Goal: Task Accomplishment & Management: Manage account settings

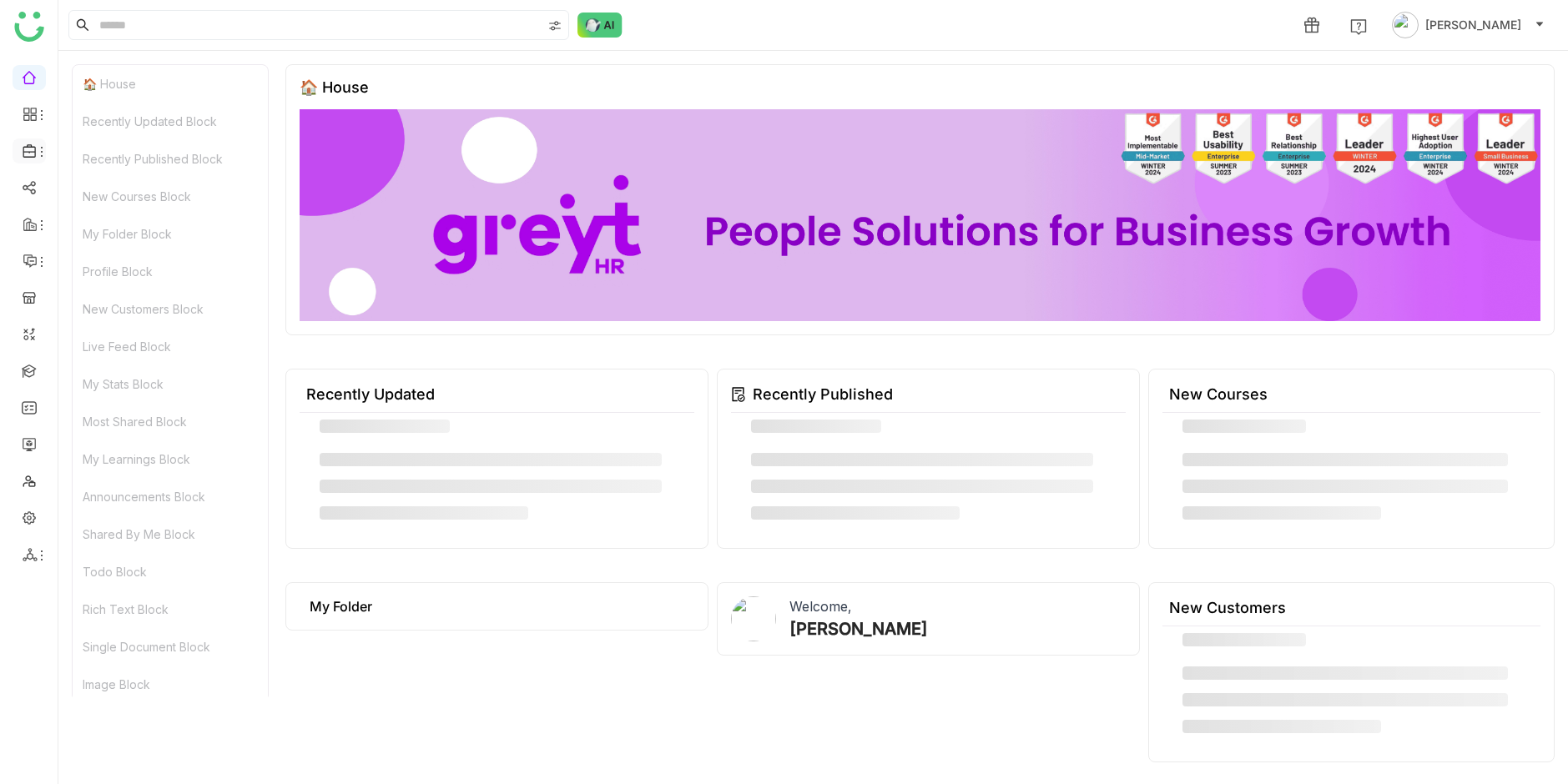
click at [41, 160] on li at bounding box center [29, 151] width 33 height 25
click at [39, 152] on icon at bounding box center [41, 152] width 14 height 14
click at [96, 245] on link "Library" at bounding box center [116, 247] width 108 height 12
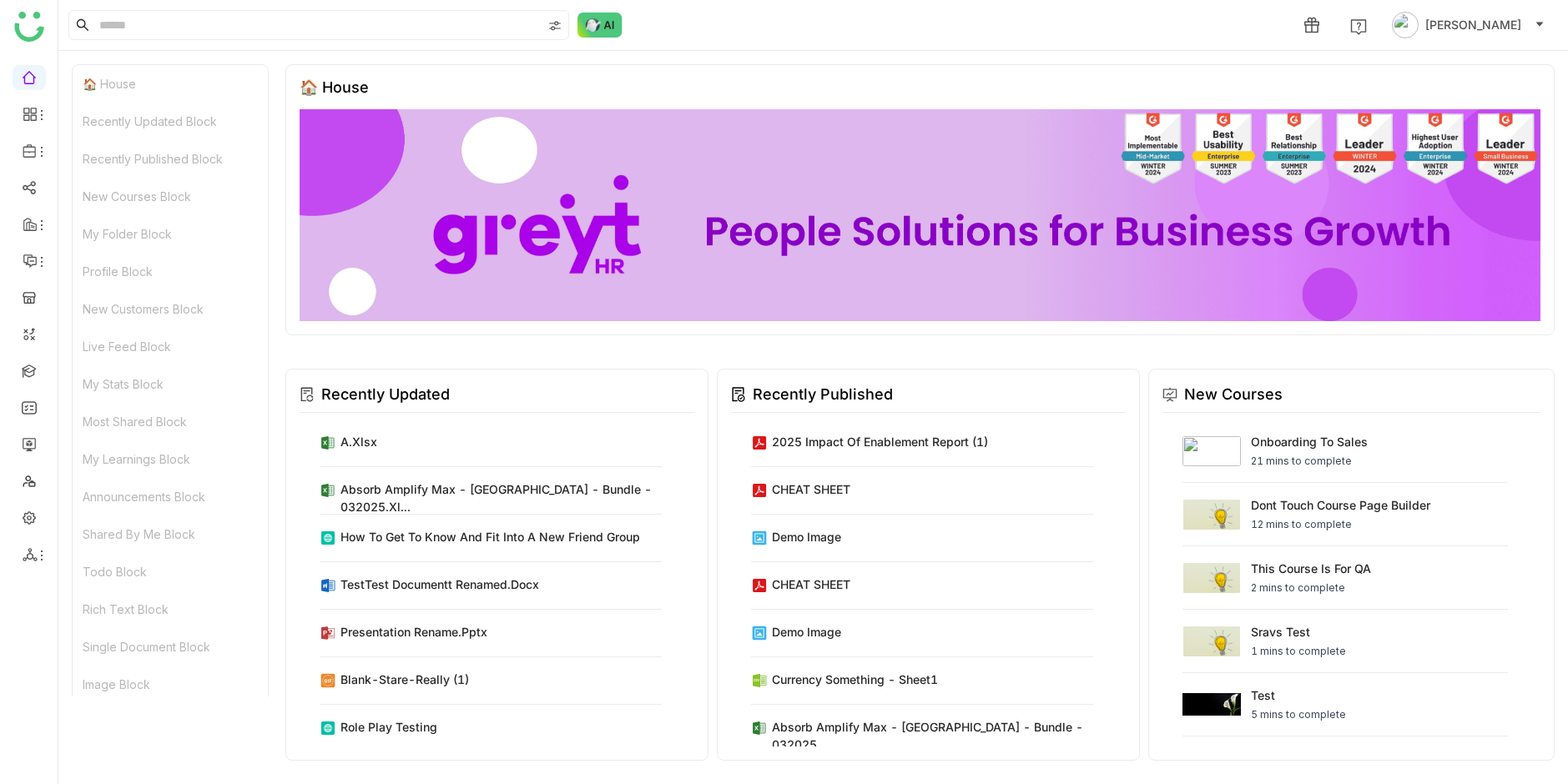
click at [51, 145] on ul at bounding box center [29, 316] width 57 height 525
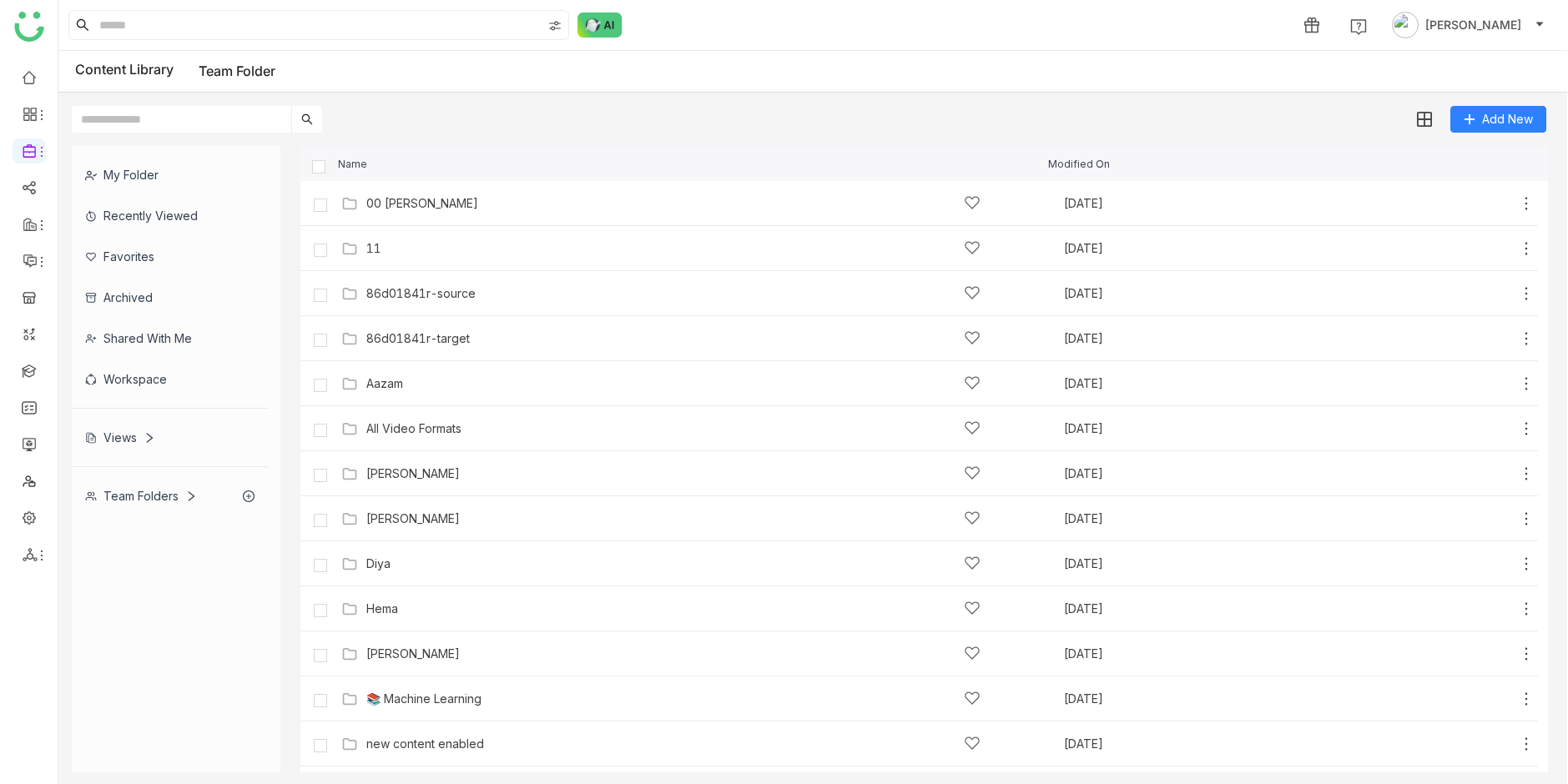
click at [162, 168] on div "My Folder" at bounding box center [170, 175] width 196 height 41
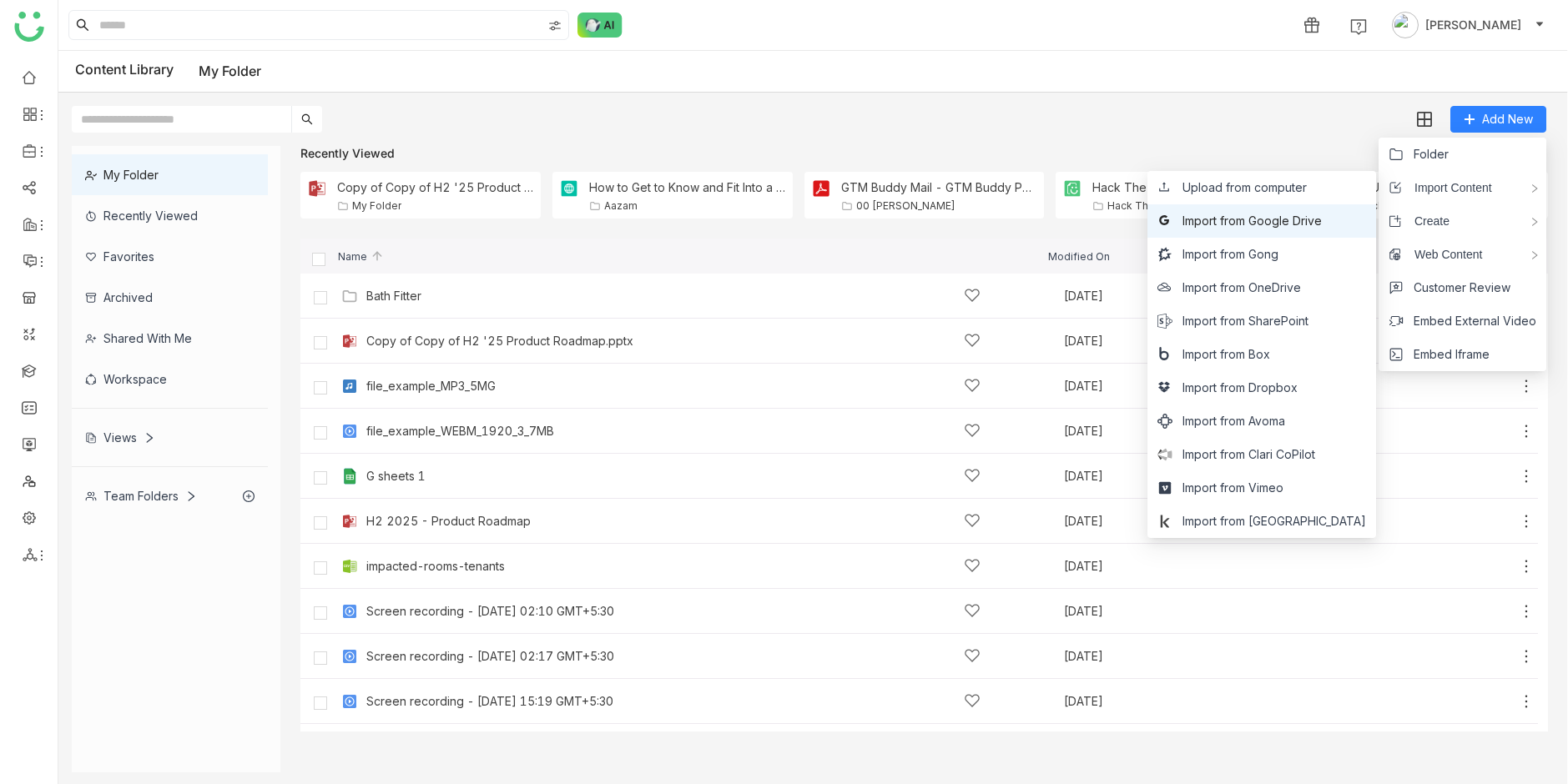
click at [1322, 214] on span "Import from Google Drive" at bounding box center [1252, 221] width 139 height 19
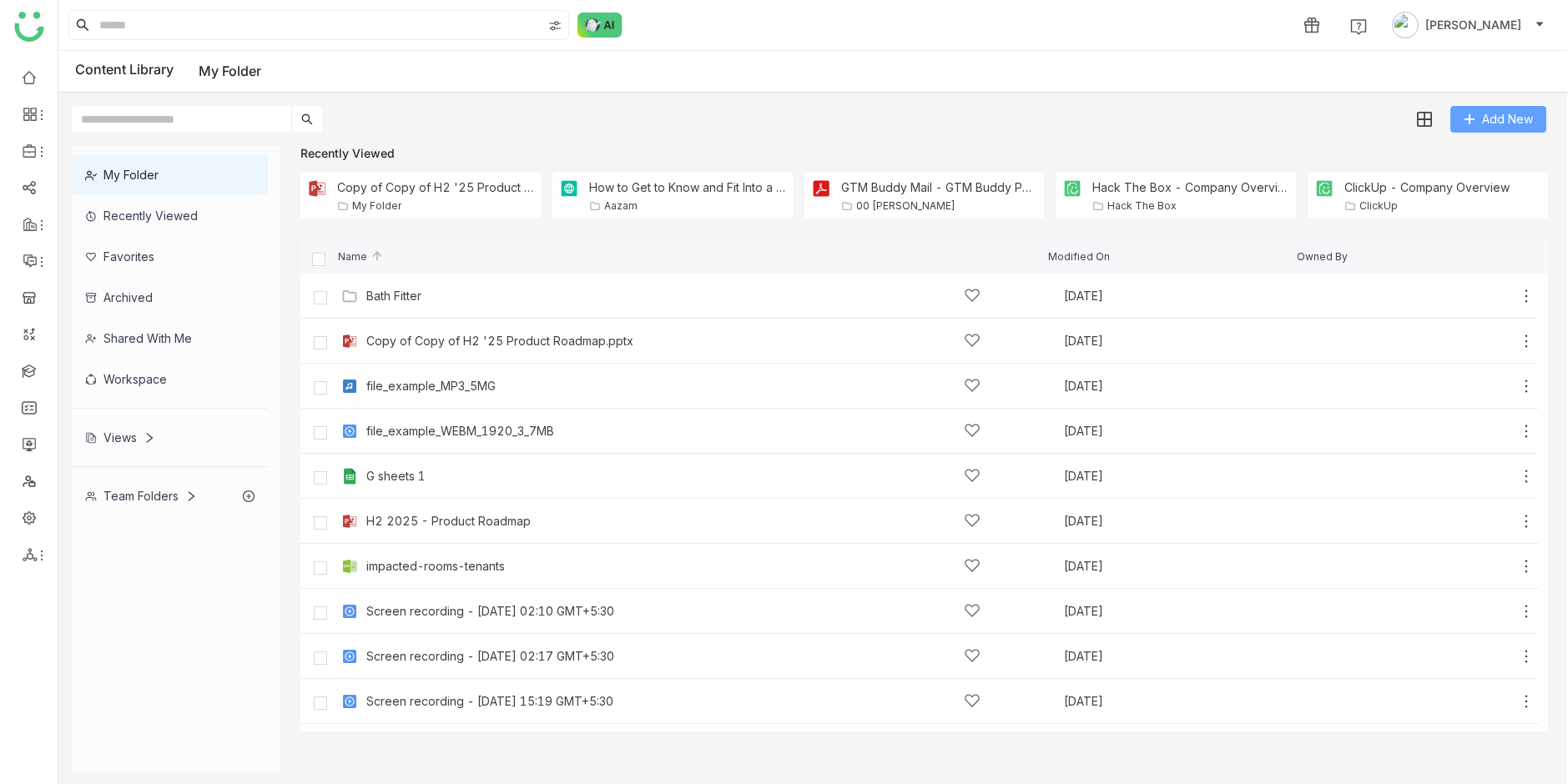
click at [1470, 128] on button "Add New" at bounding box center [1499, 119] width 96 height 27
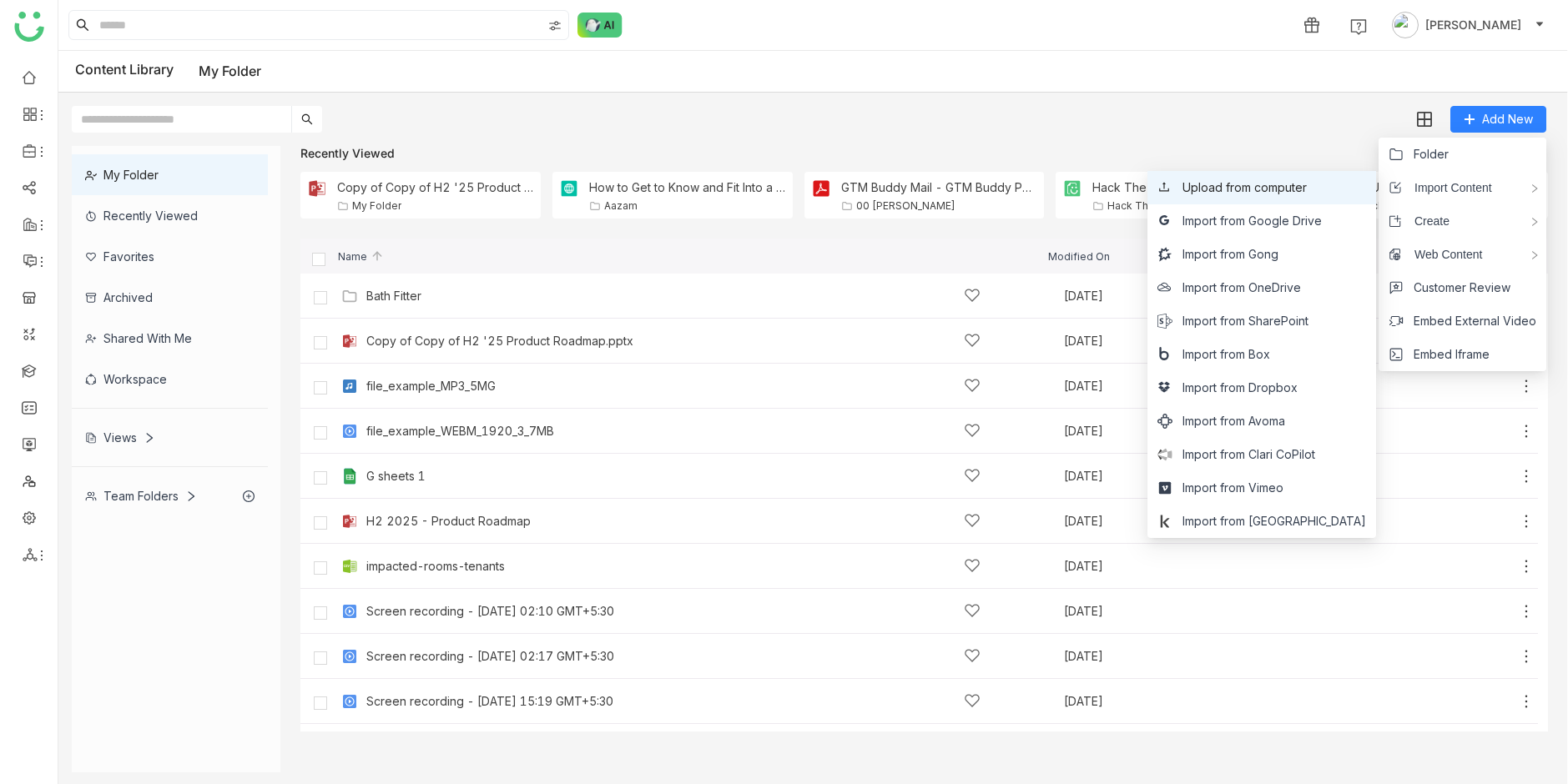
click at [1303, 192] on span "Upload from computer" at bounding box center [1244, 188] width 124 height 19
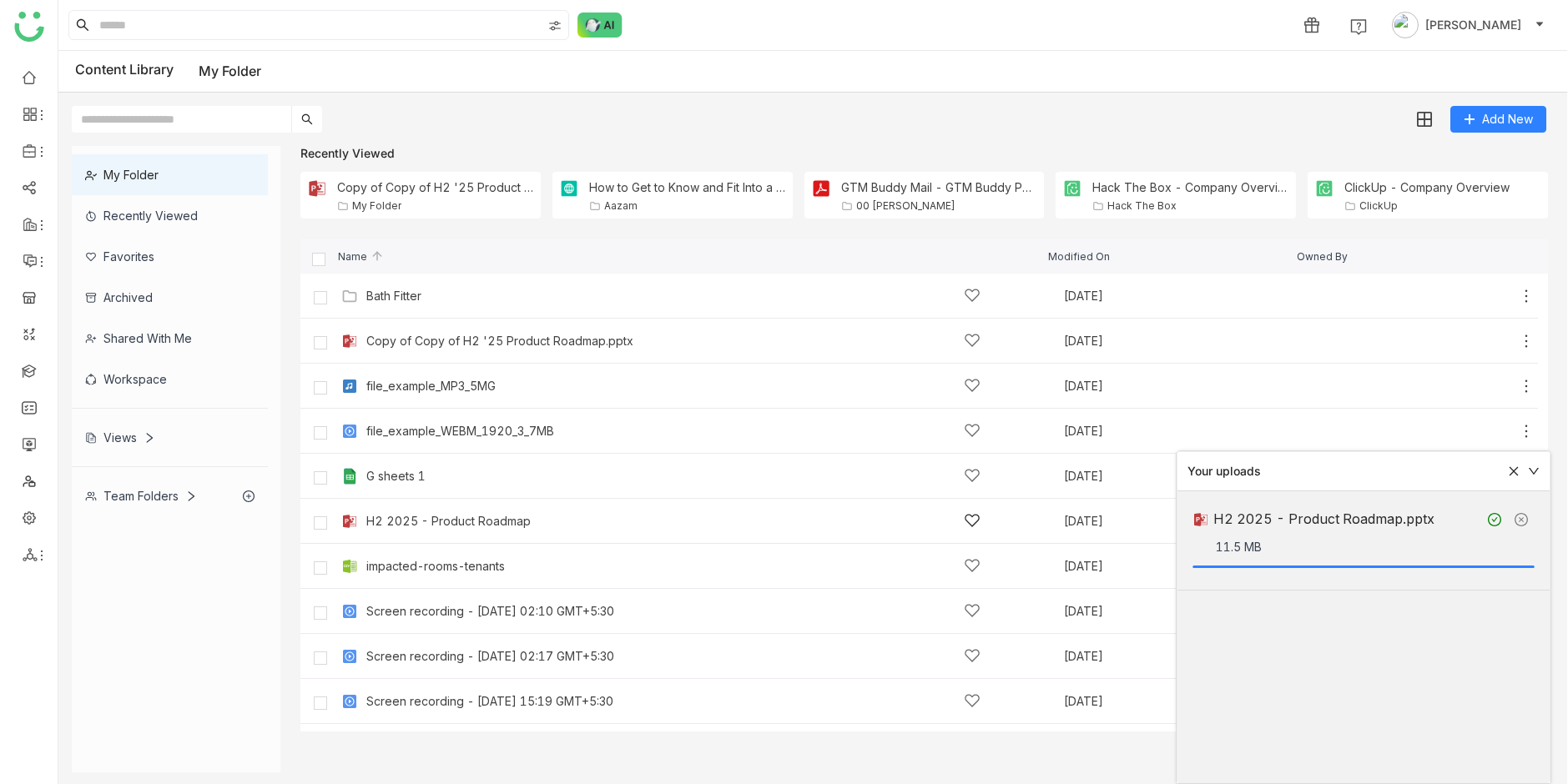
click at [492, 520] on div "H2 2025 - Product Roadmap" at bounding box center [448, 521] width 164 height 14
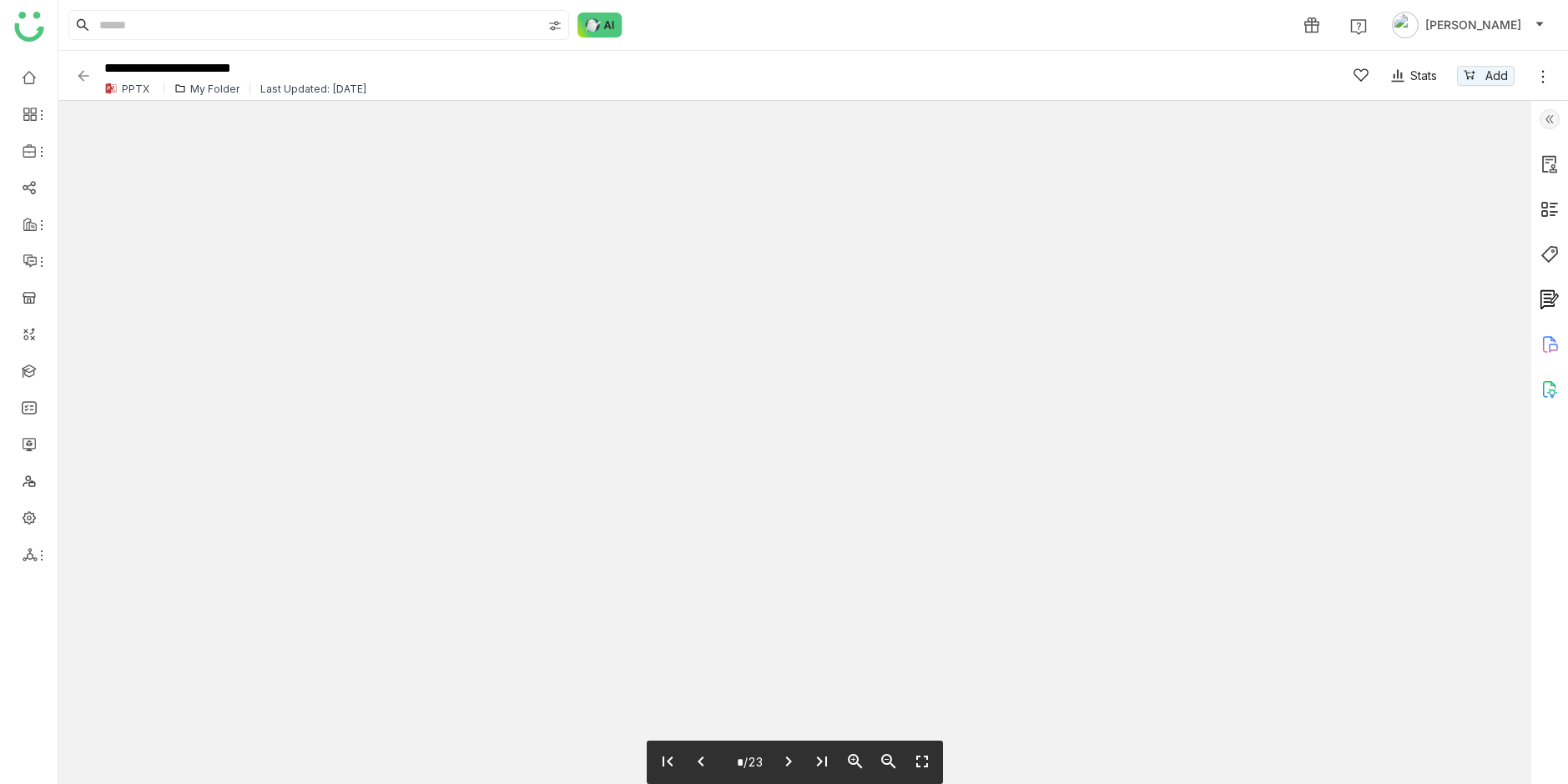
type input "*"
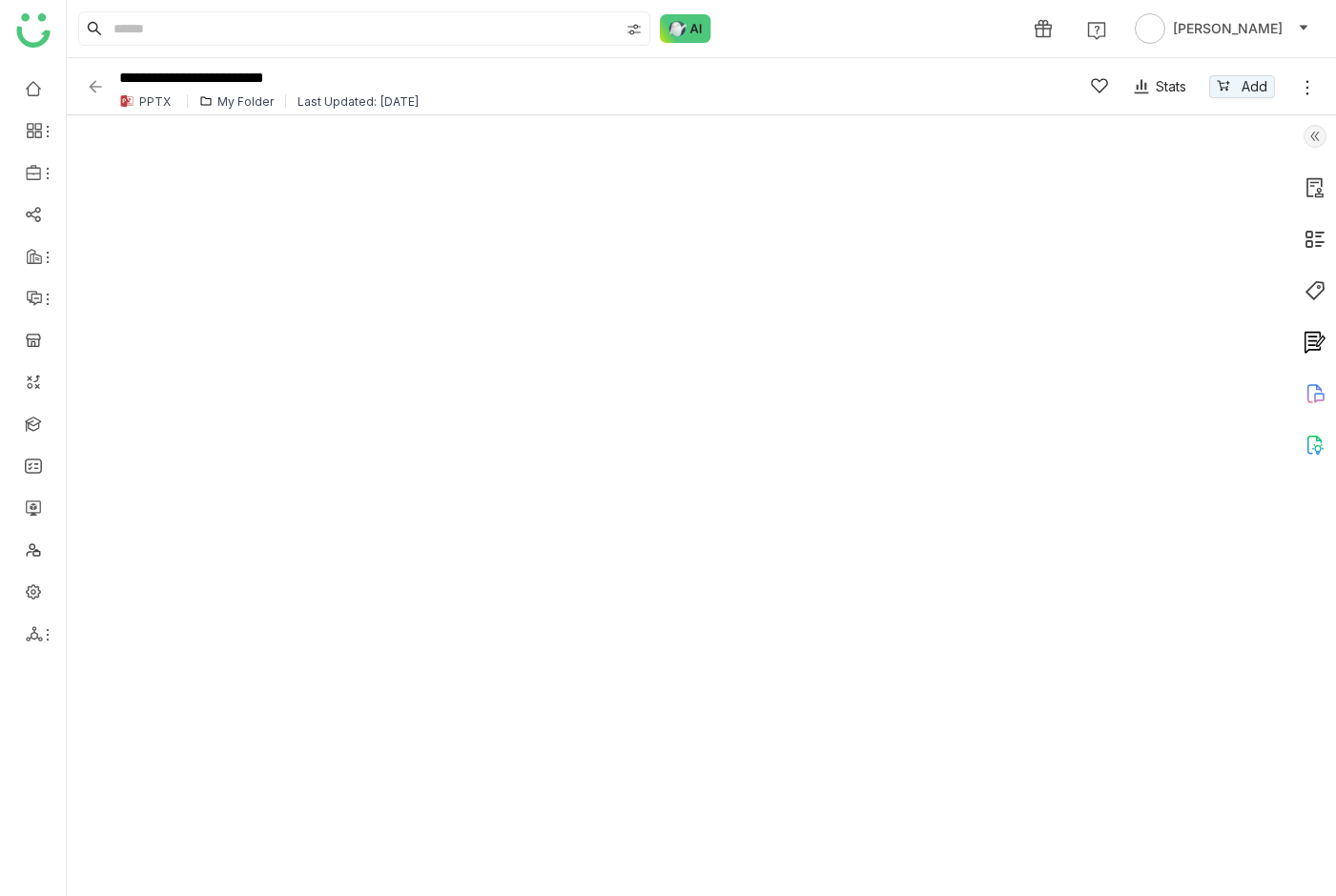
click at [96, 75] on div "**********" at bounding box center [567, 86] width 962 height 52
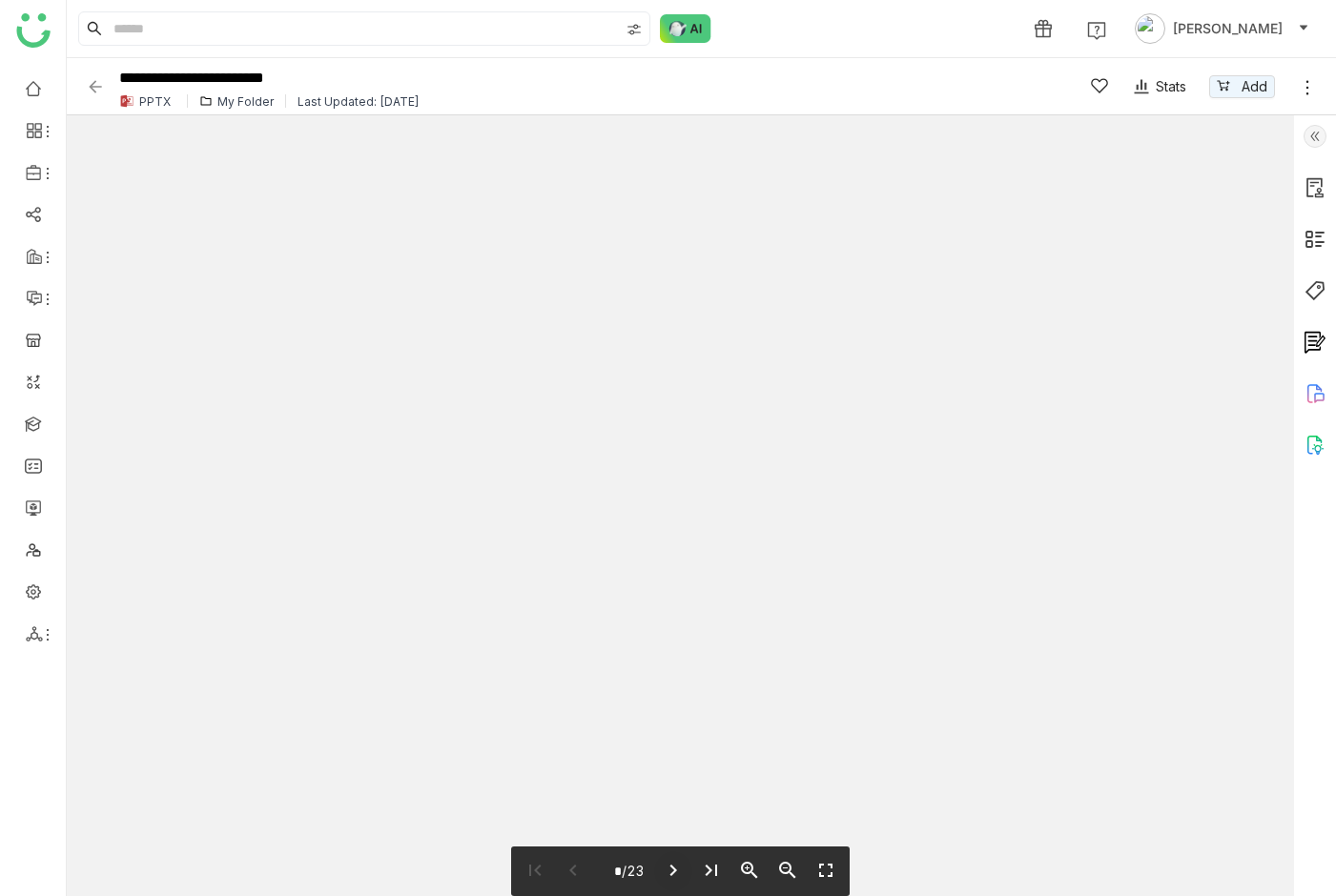
click at [661, 876] on button "chevron_right" at bounding box center [672, 871] width 38 height 40
click at [662, 876] on icon "chevron_right" at bounding box center [673, 870] width 23 height 23
type input "*"
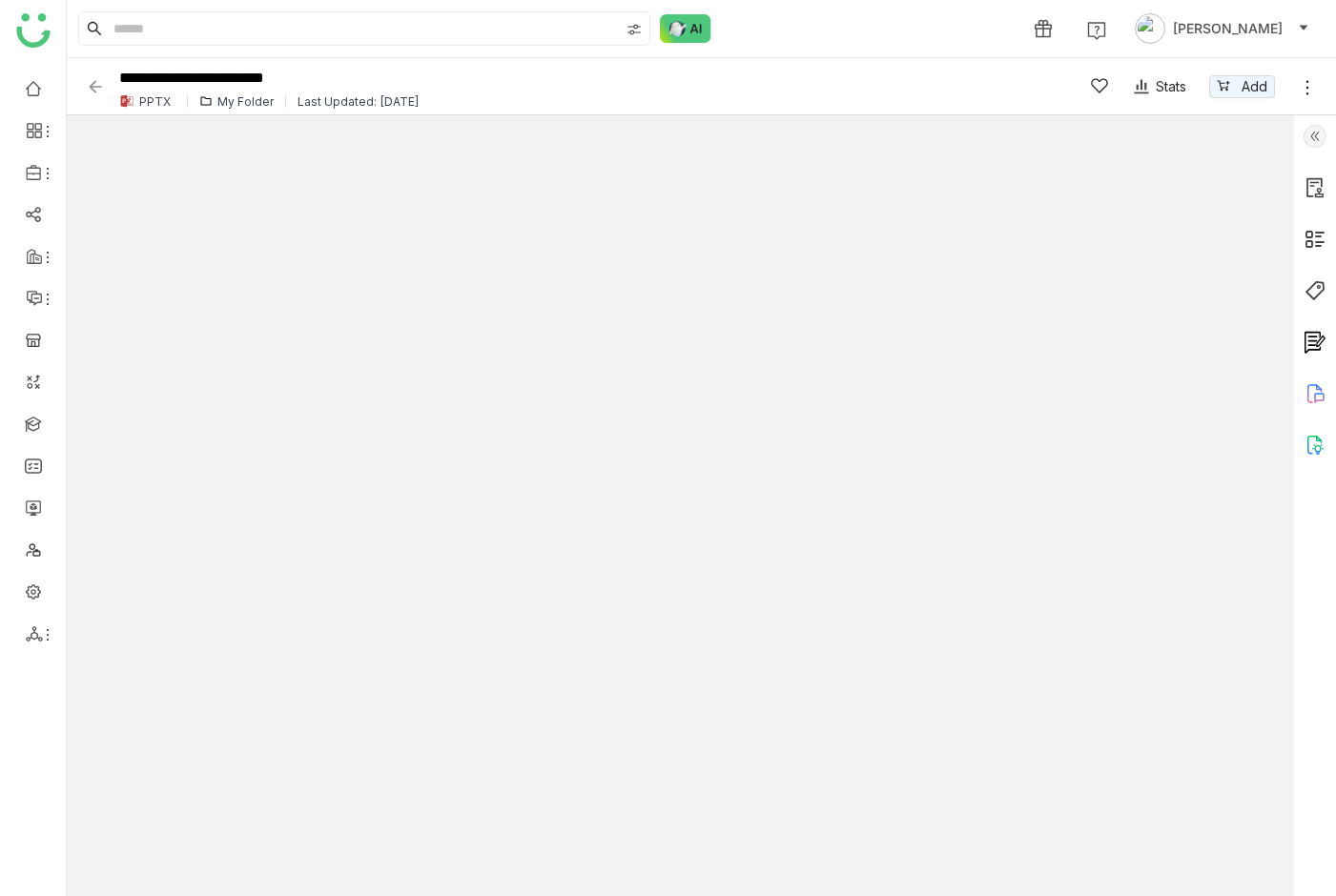
click at [227, 103] on div "My Folder" at bounding box center [245, 101] width 56 height 14
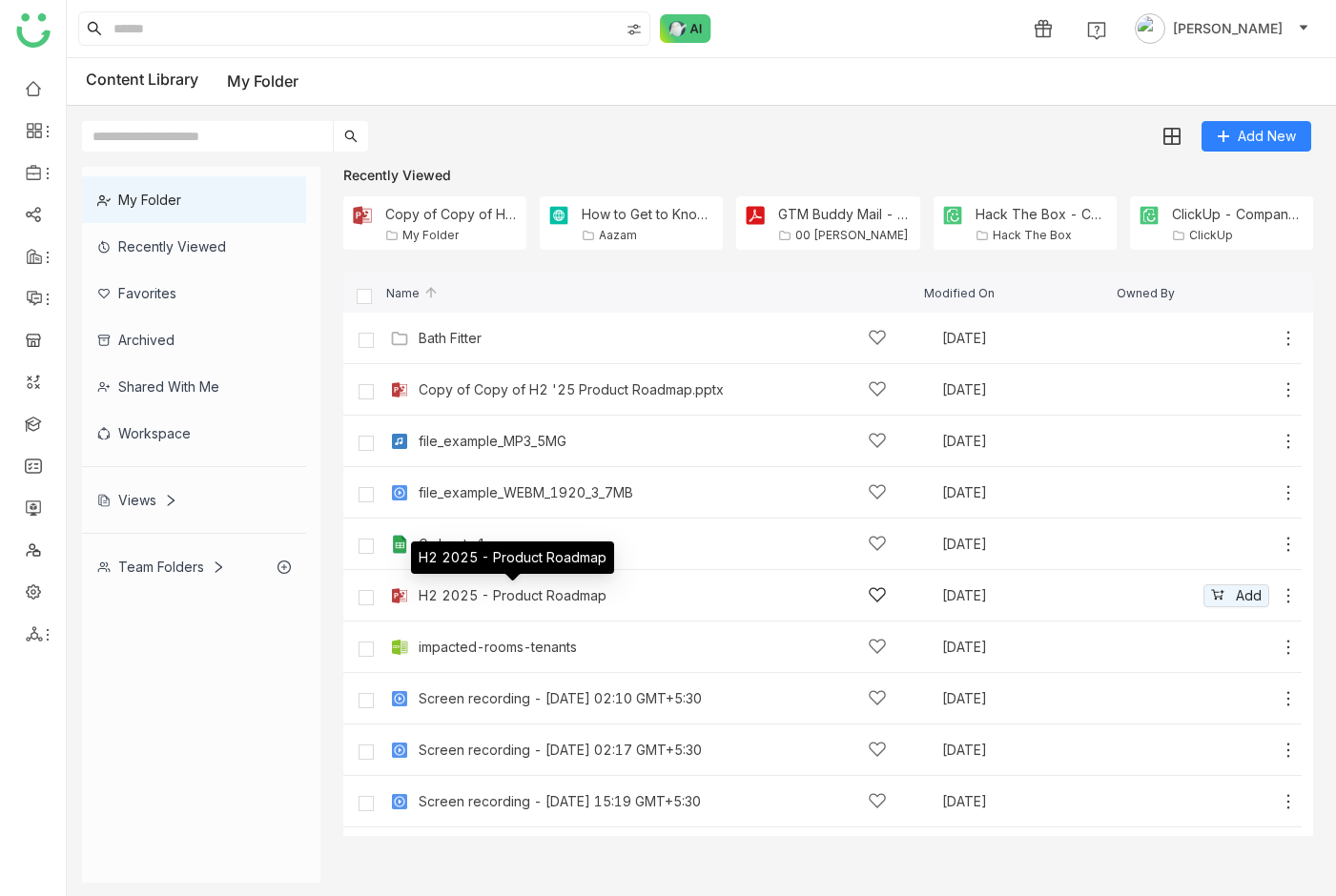
click at [451, 597] on div "H2 2025 - Product Roadmap" at bounding box center [512, 596] width 187 height 15
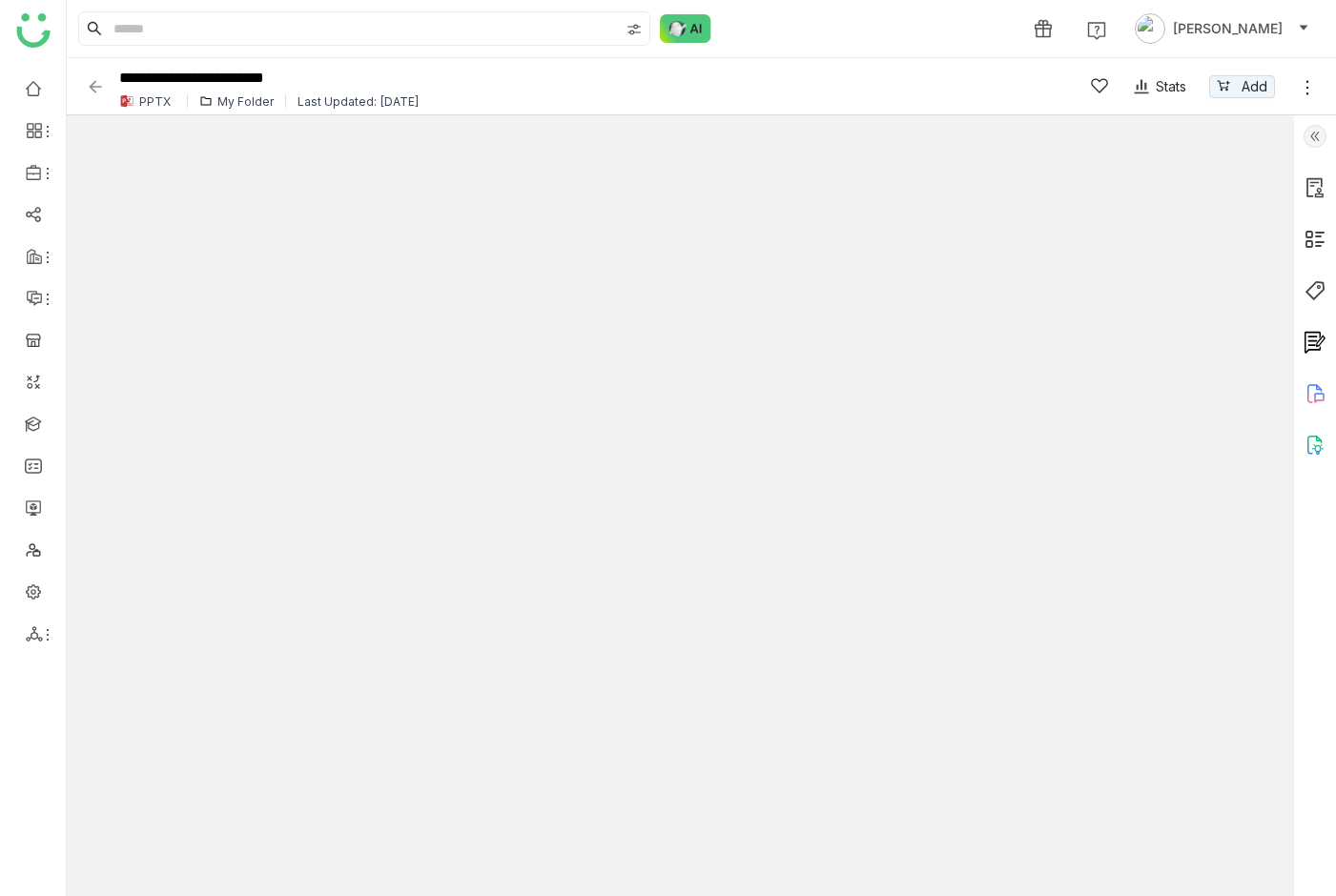
click at [1314, 92] on icon at bounding box center [1308, 88] width 19 height 19
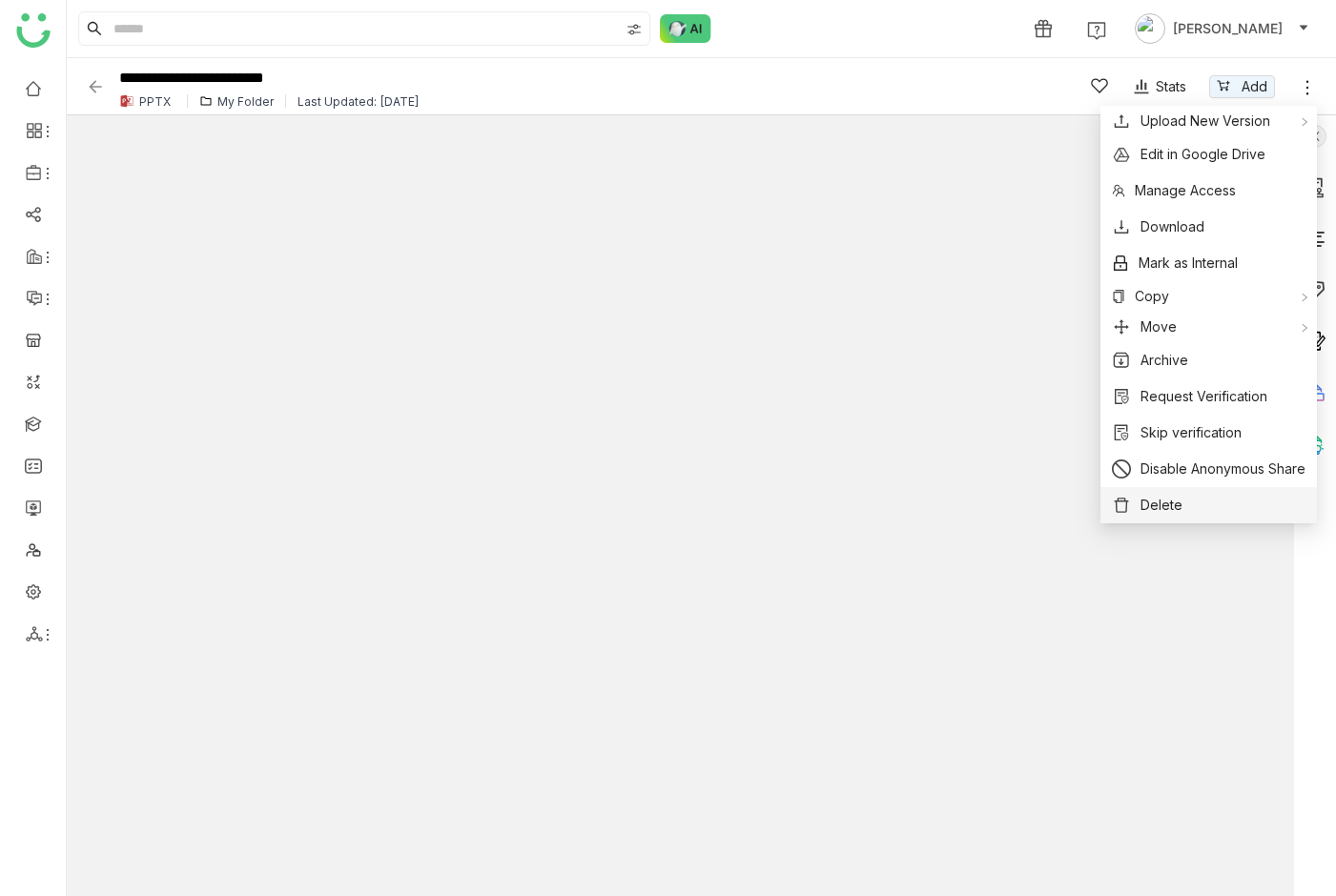
click at [1205, 505] on button "Delete" at bounding box center [1208, 505] width 193 height 21
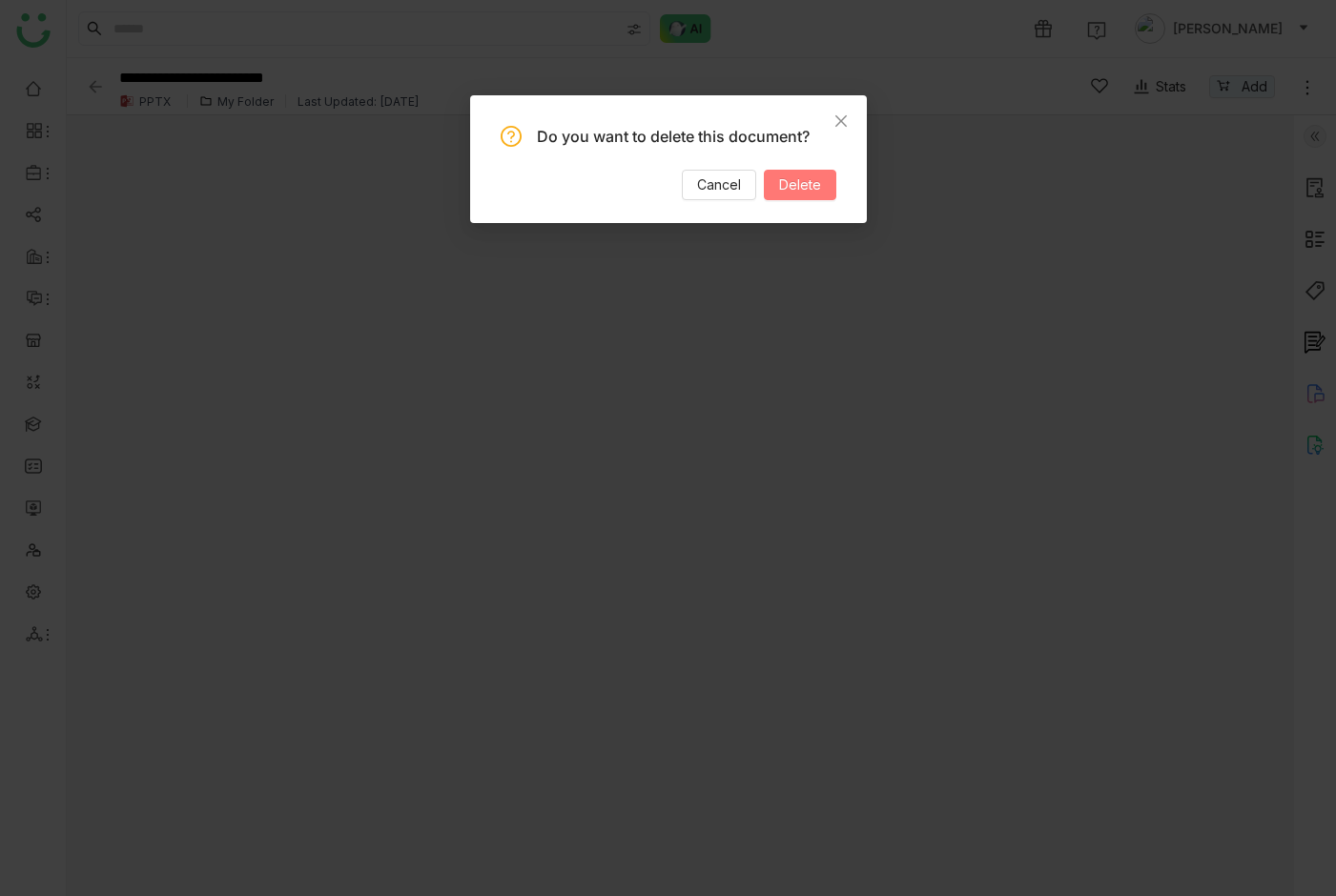
click at [808, 184] on span "Delete" at bounding box center [799, 185] width 42 height 21
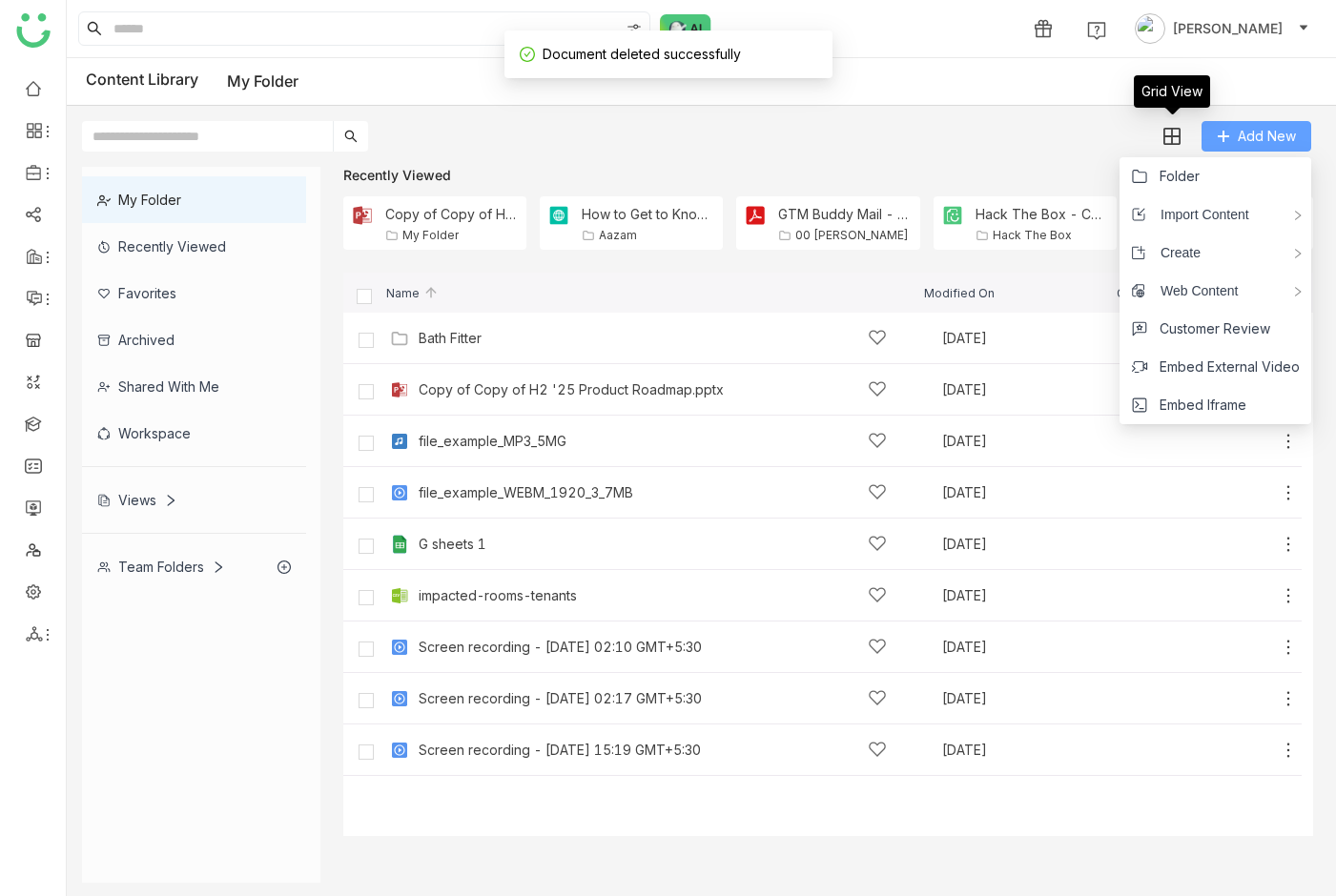
click at [1217, 140] on icon at bounding box center [1224, 136] width 14 height 14
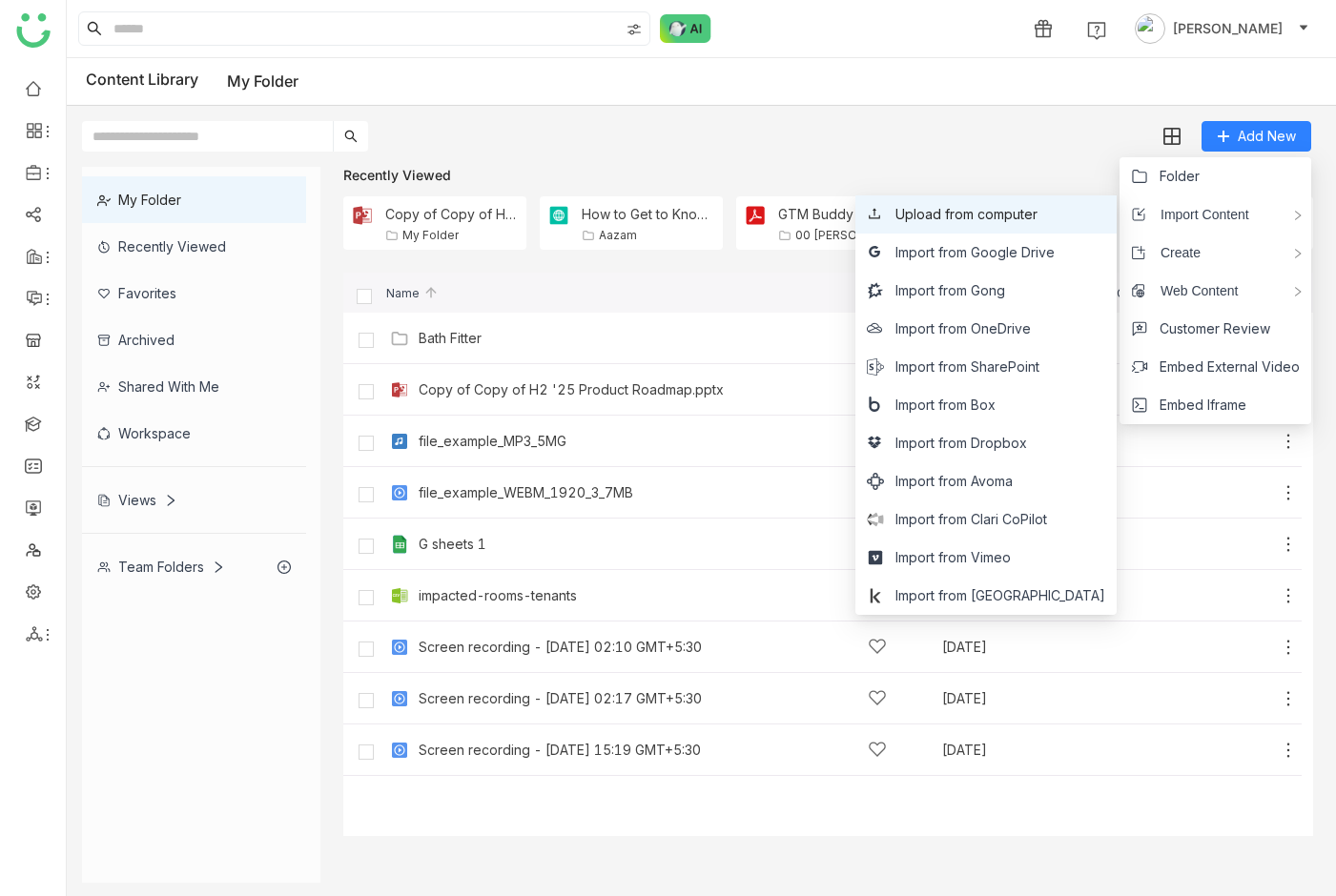
click at [1038, 218] on span "Upload from computer" at bounding box center [966, 214] width 142 height 21
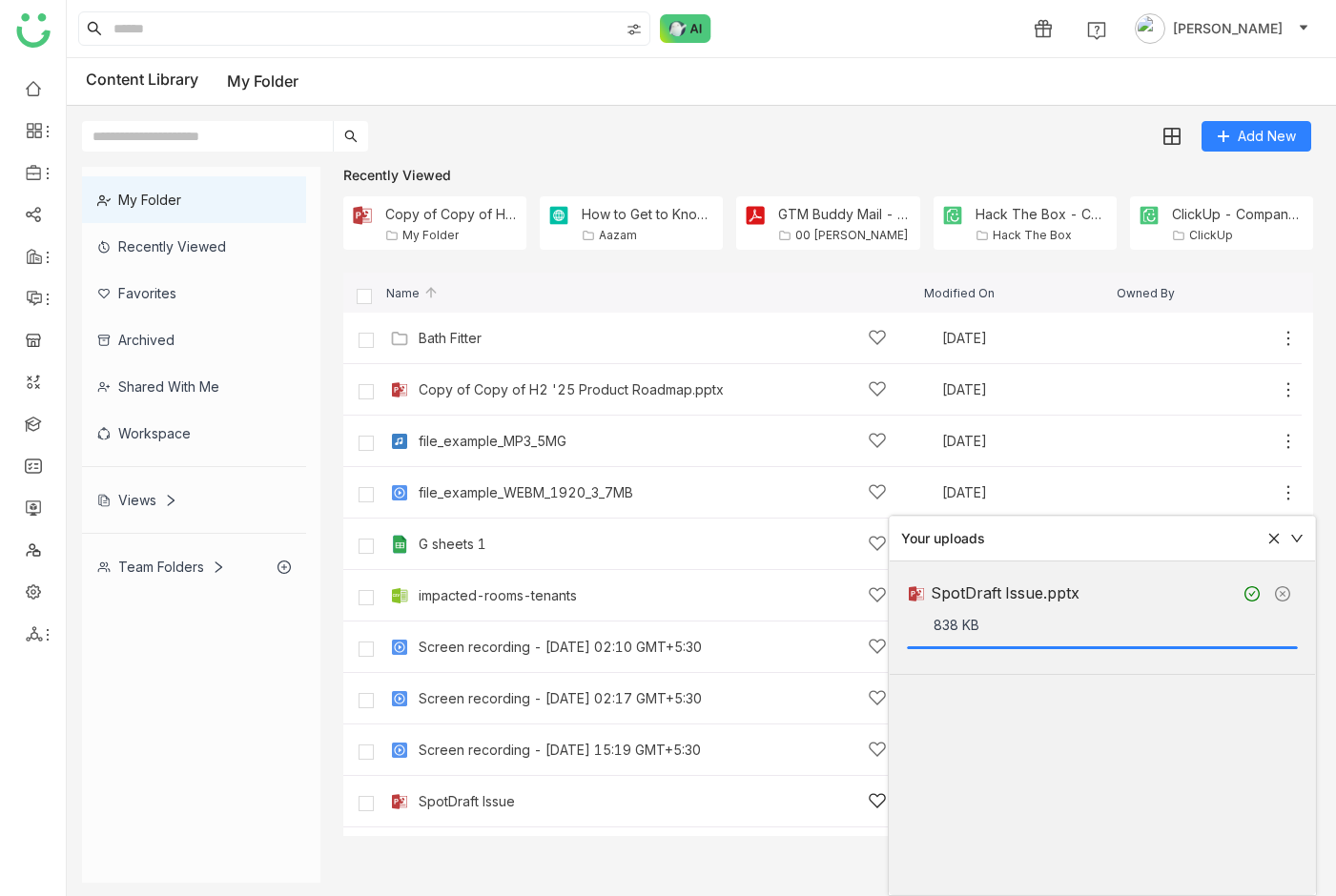
click at [510, 803] on div "SpotDraft Issue" at bounding box center [467, 801] width 97 height 15
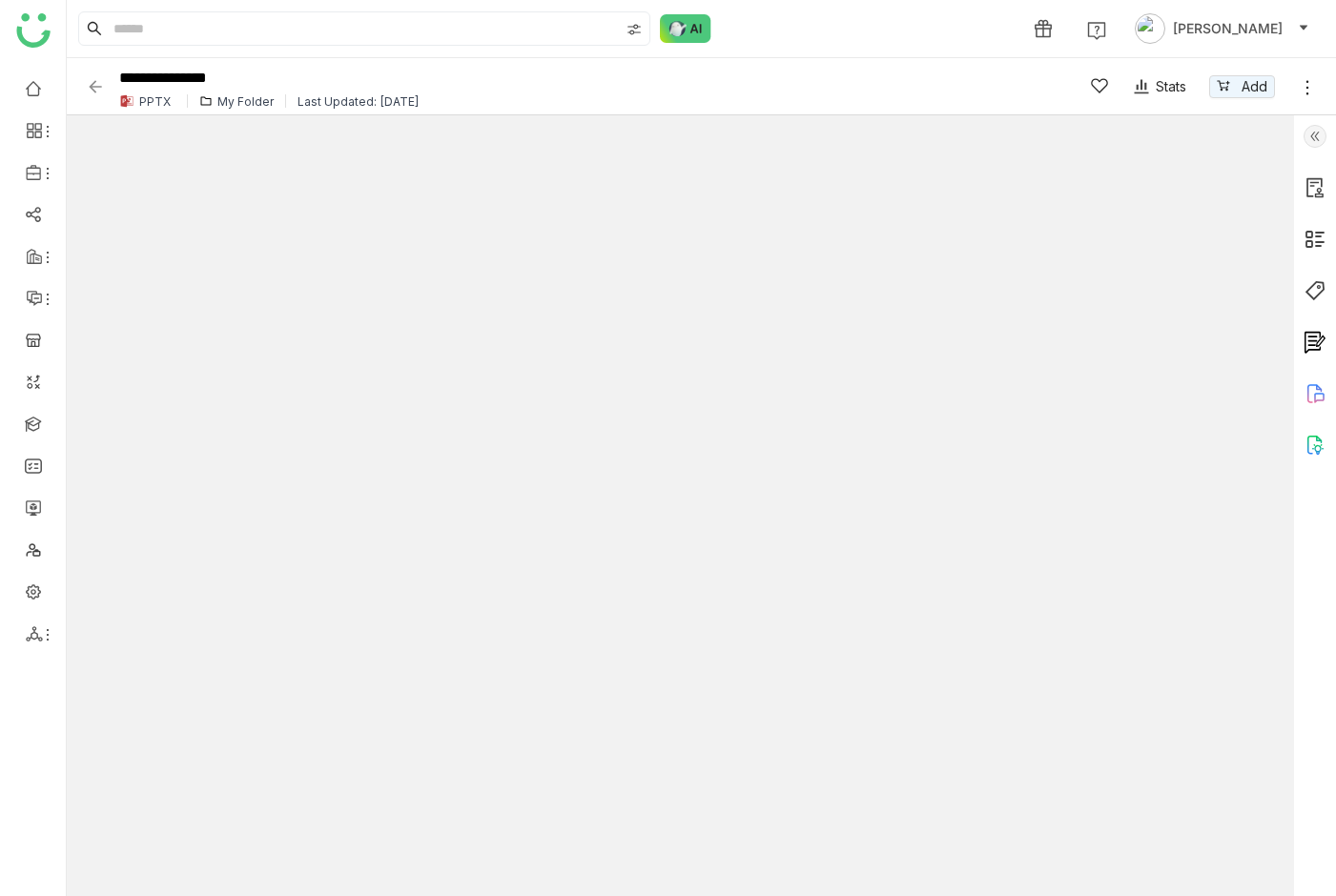
type input "*"
click at [87, 82] on img at bounding box center [96, 87] width 19 height 19
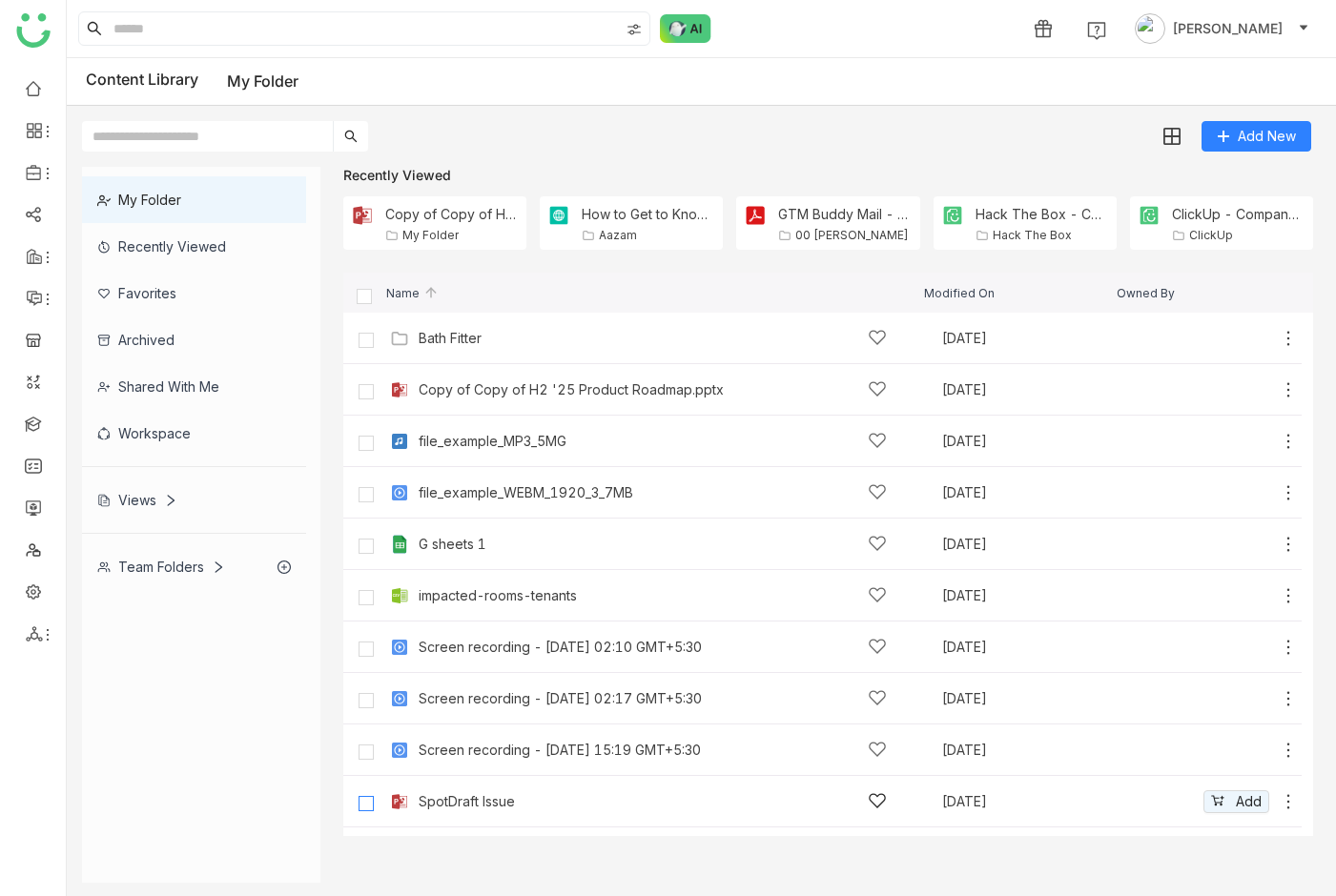
click at [356, 807] on label at bounding box center [365, 800] width 38 height 45
click at [1290, 804] on icon at bounding box center [1289, 801] width 19 height 19
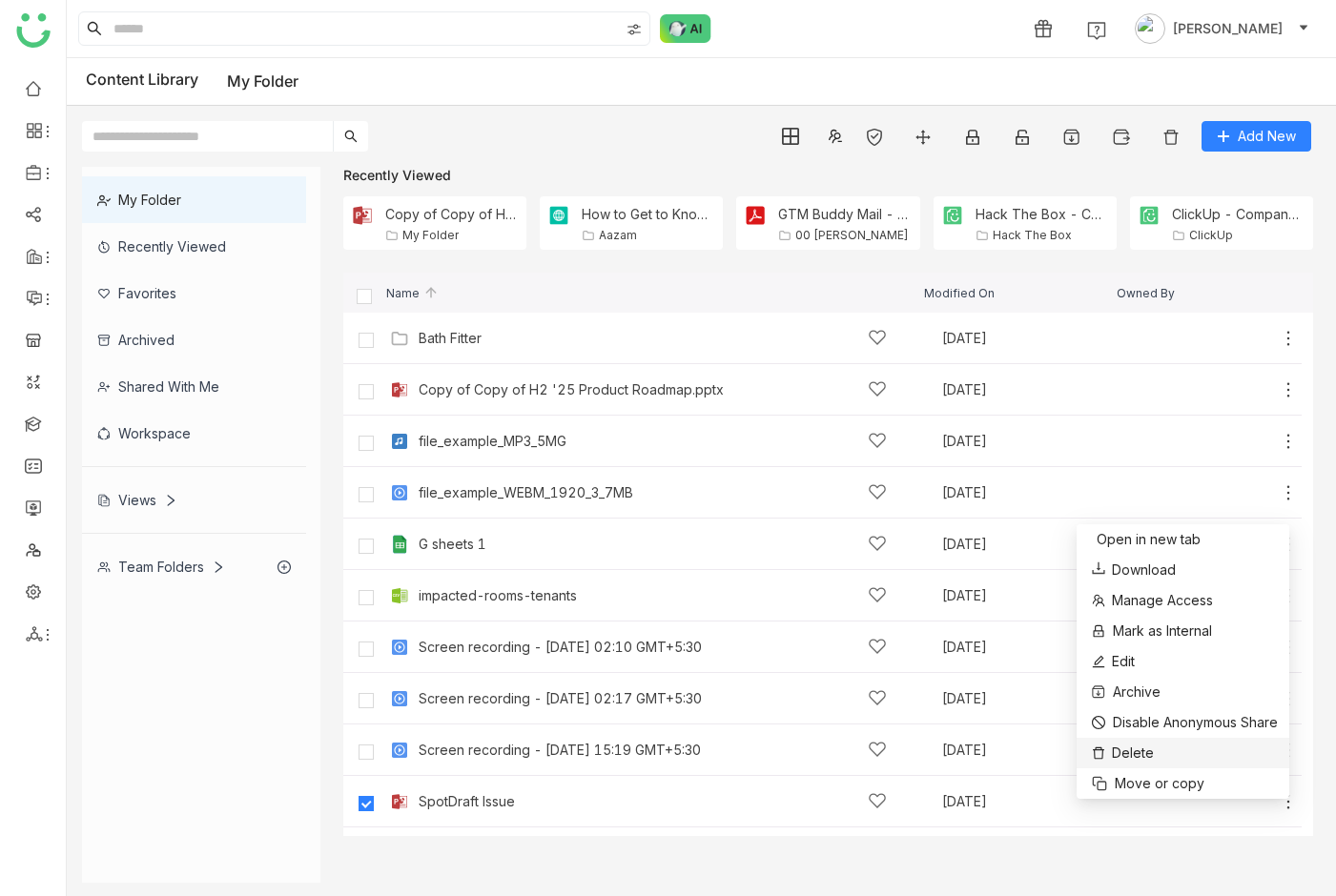
click at [1194, 755] on li "Delete" at bounding box center [1182, 753] width 213 height 31
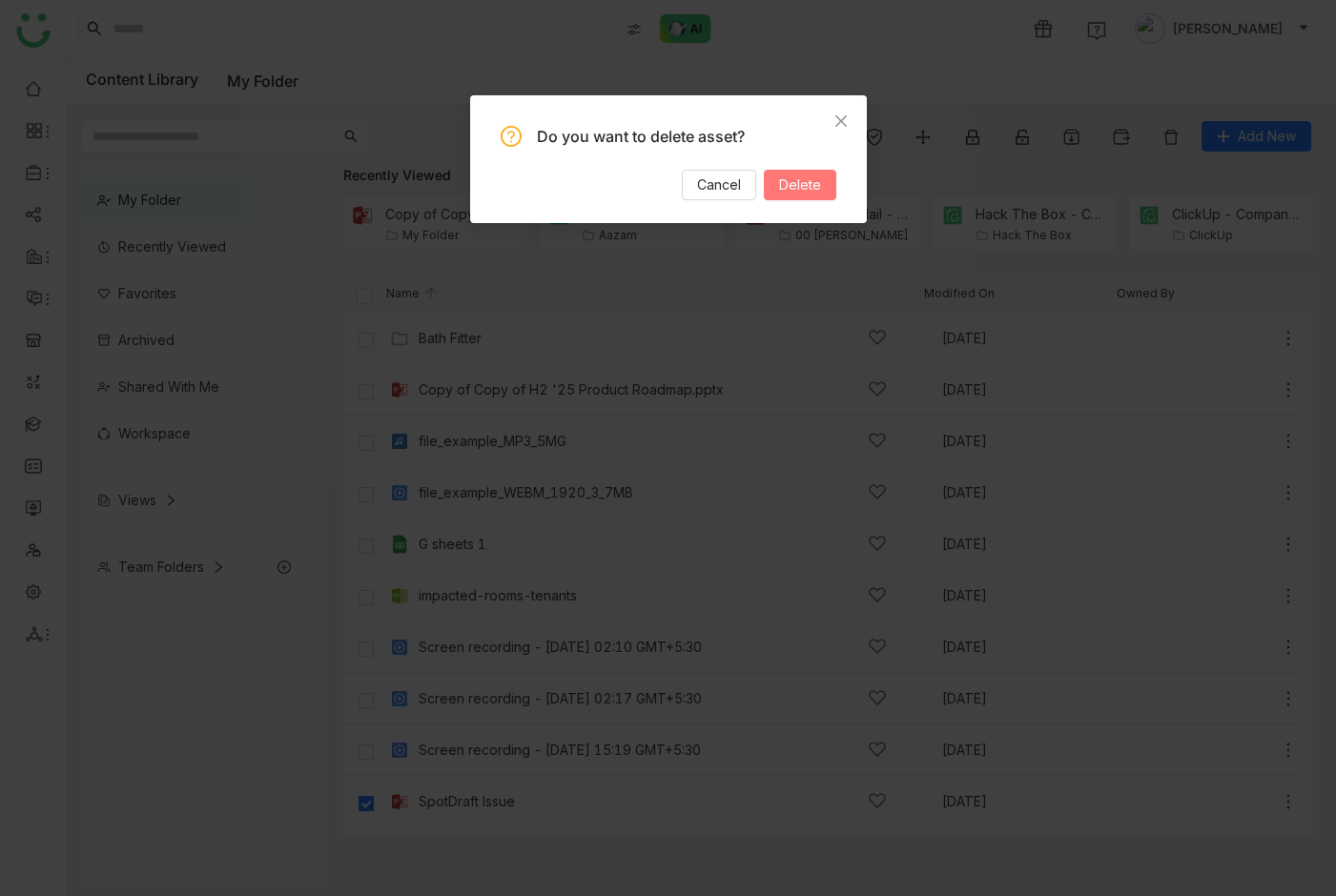
click at [802, 177] on span "Delete" at bounding box center [799, 185] width 42 height 21
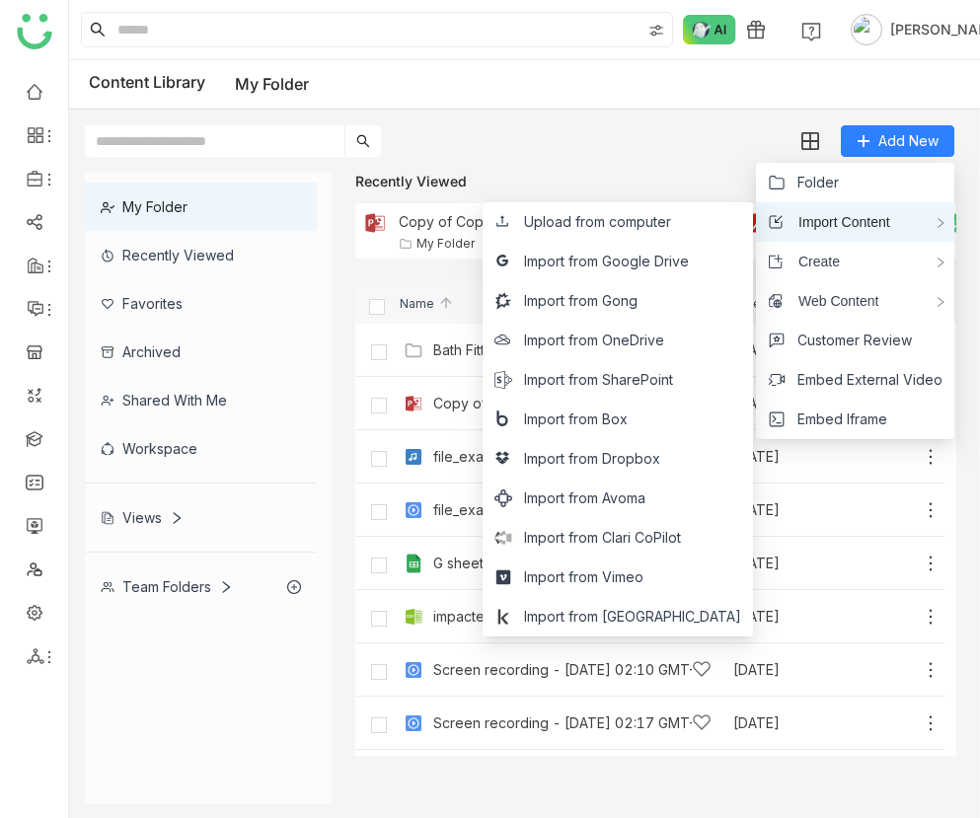
click at [857, 215] on span "Import Content" at bounding box center [837, 222] width 107 height 22
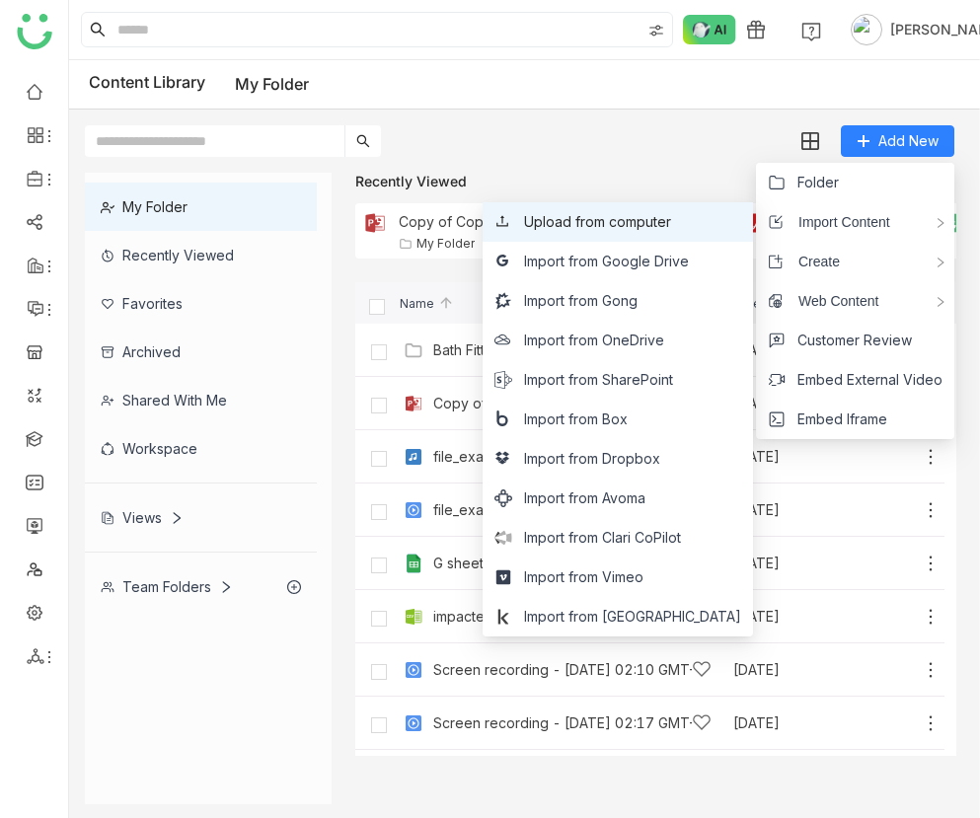
click at [671, 231] on span "Upload from computer" at bounding box center [597, 222] width 147 height 22
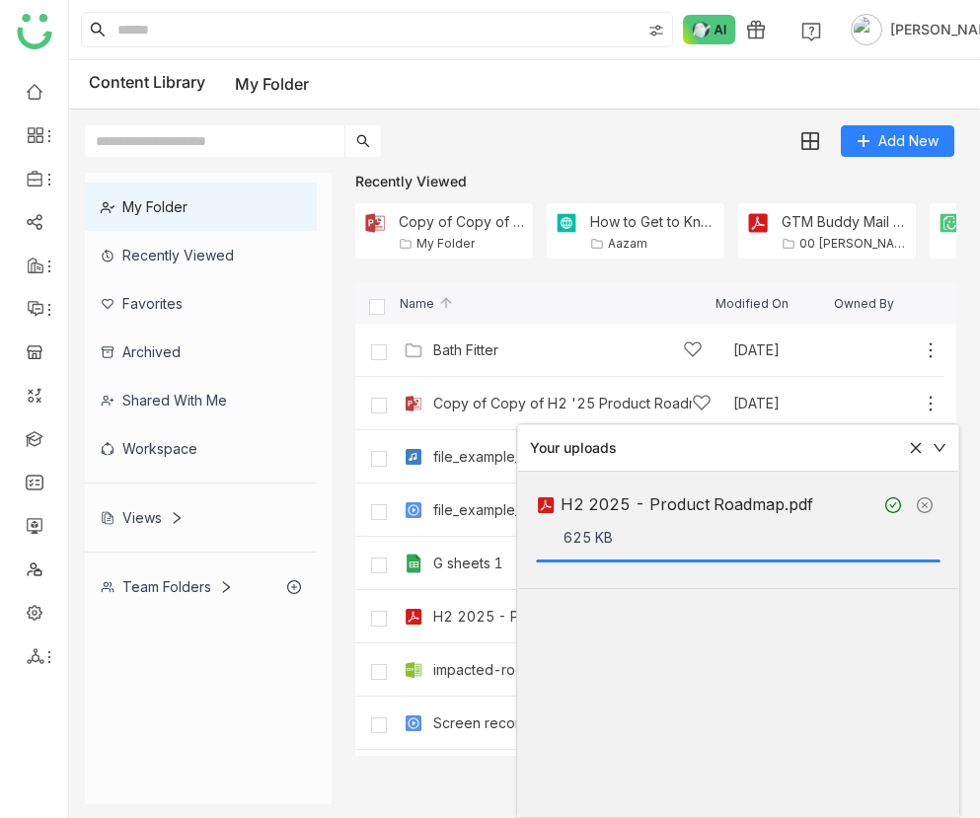
click at [468, 623] on div "H2 2025 - Product Roadmap" at bounding box center [530, 617] width 194 height 16
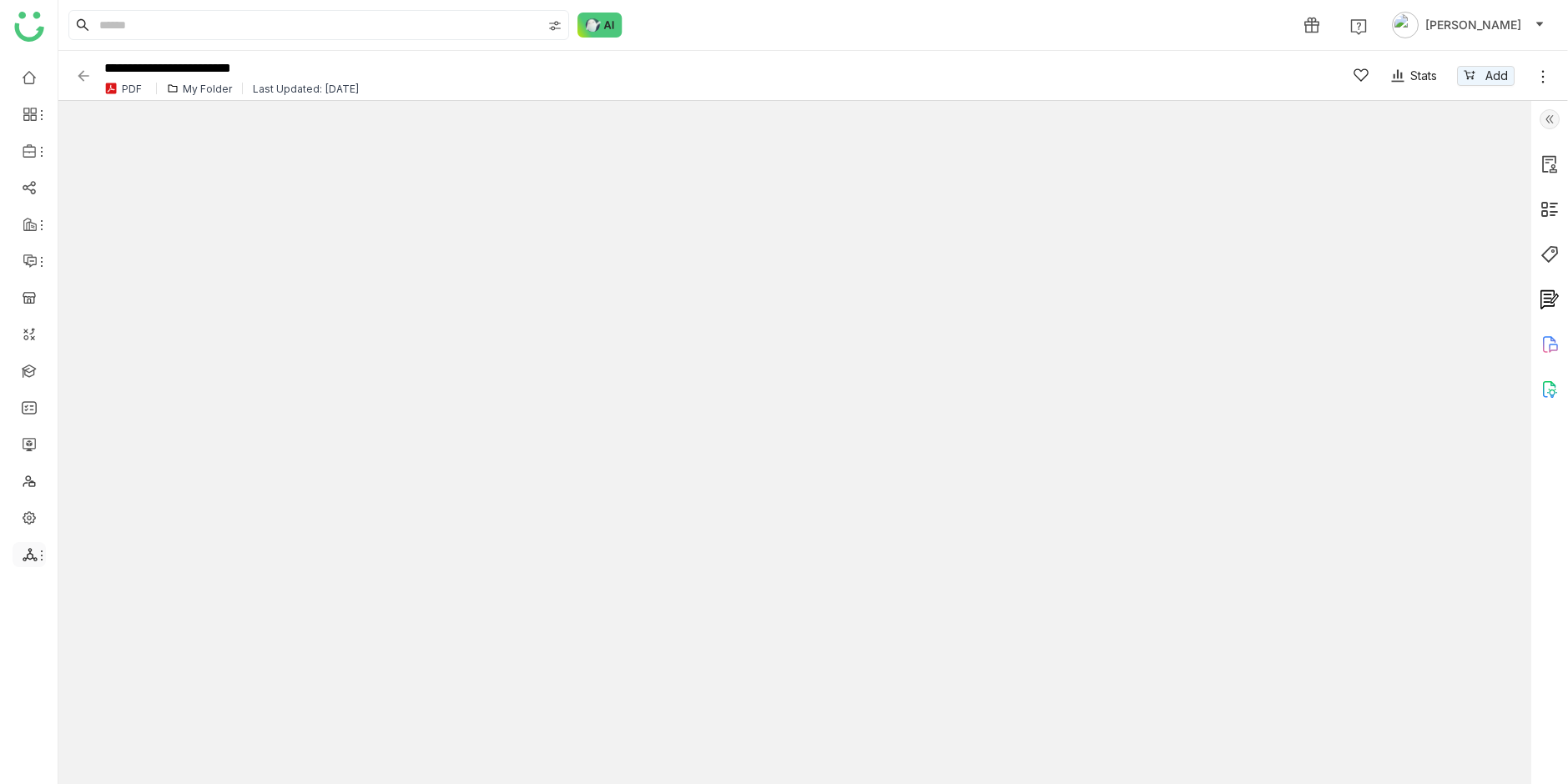
type input "*"
